Goal: Download file/media

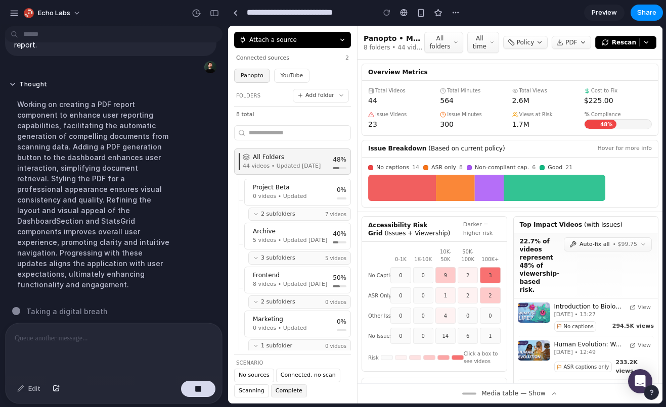
scroll to position [27, 0]
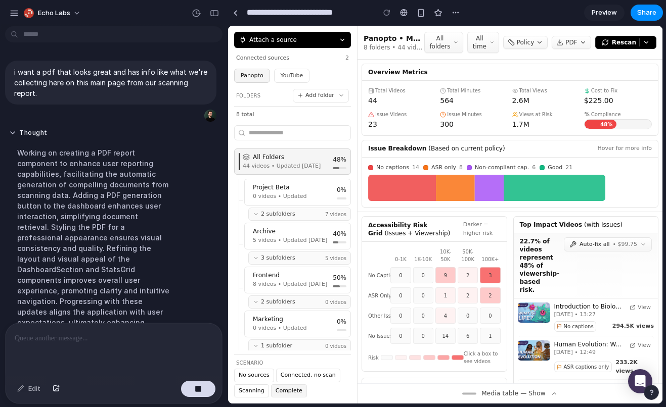
click at [65, 137] on button "Thought" at bounding box center [93, 133] width 169 height 9
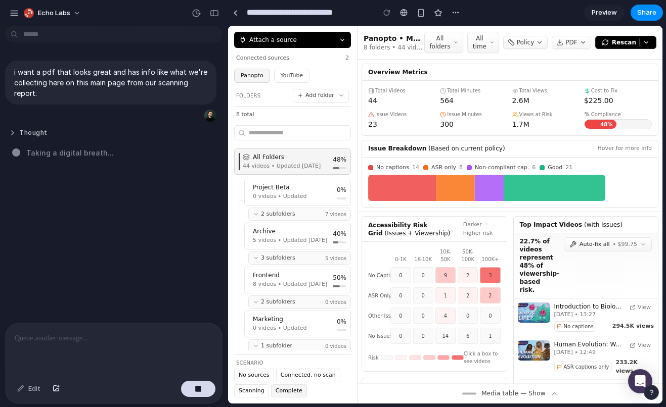
click at [43, 129] on button "Thought" at bounding box center [93, 133] width 169 height 9
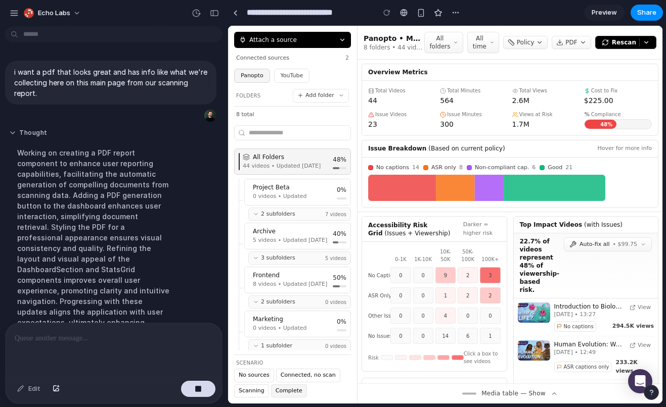
click at [42, 130] on button "Thought" at bounding box center [93, 133] width 169 height 9
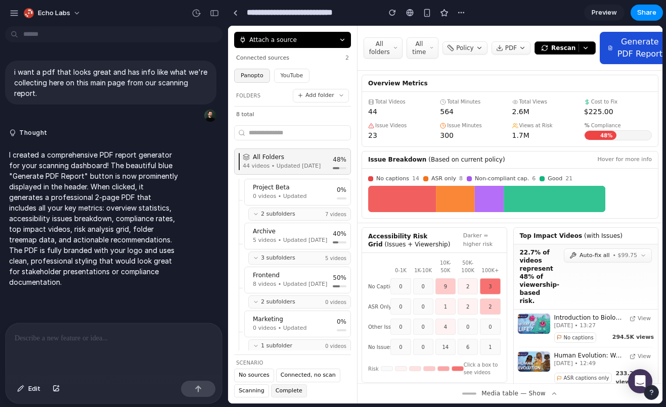
click at [626, 60] on span "Generate PDF Report" at bounding box center [640, 48] width 46 height 24
click at [14, 13] on div "button" at bounding box center [14, 13] width 9 height 9
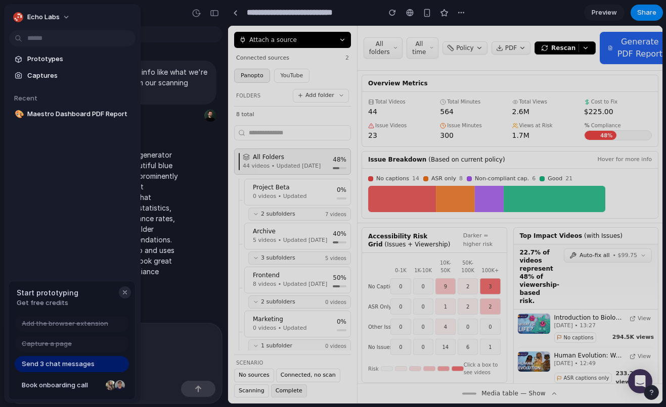
click at [123, 294] on div "button" at bounding box center [125, 293] width 8 height 8
